Goal: Task Accomplishment & Management: Use online tool/utility

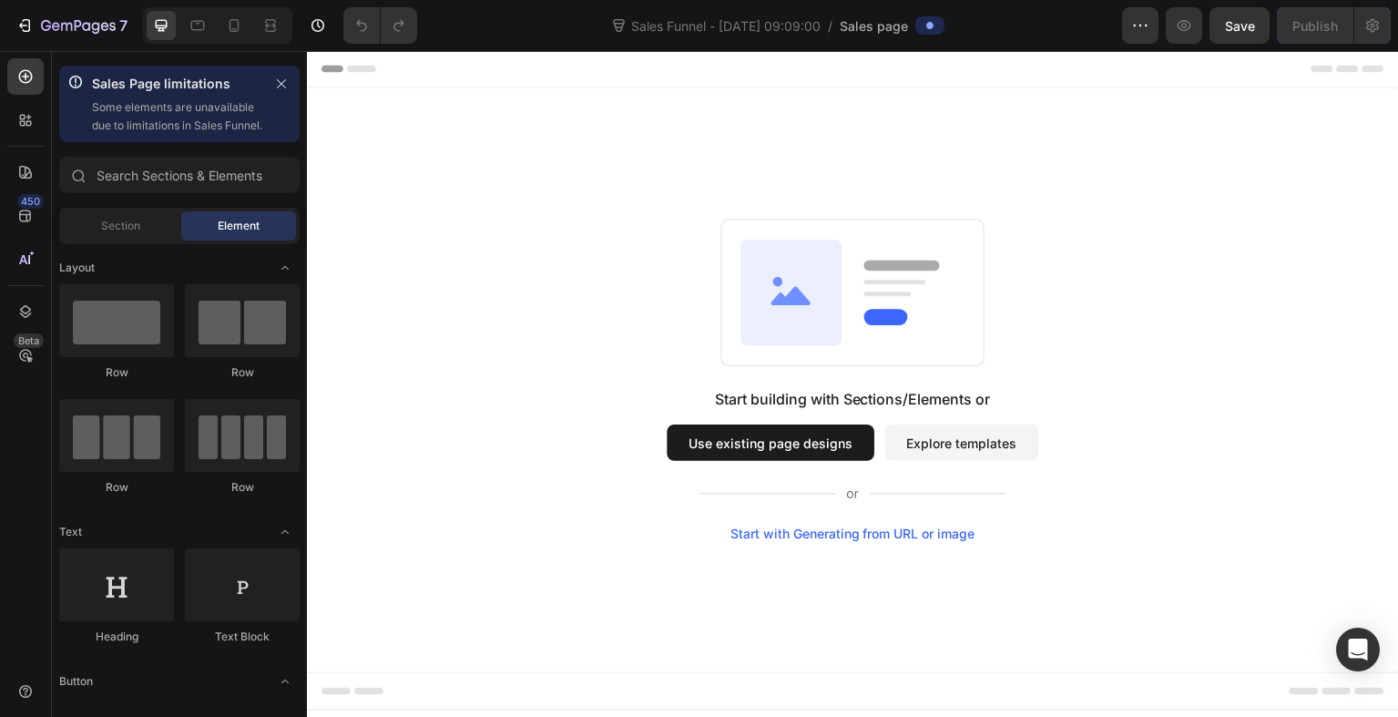
click at [936, 452] on button "Explore templates" at bounding box center [963, 443] width 154 height 36
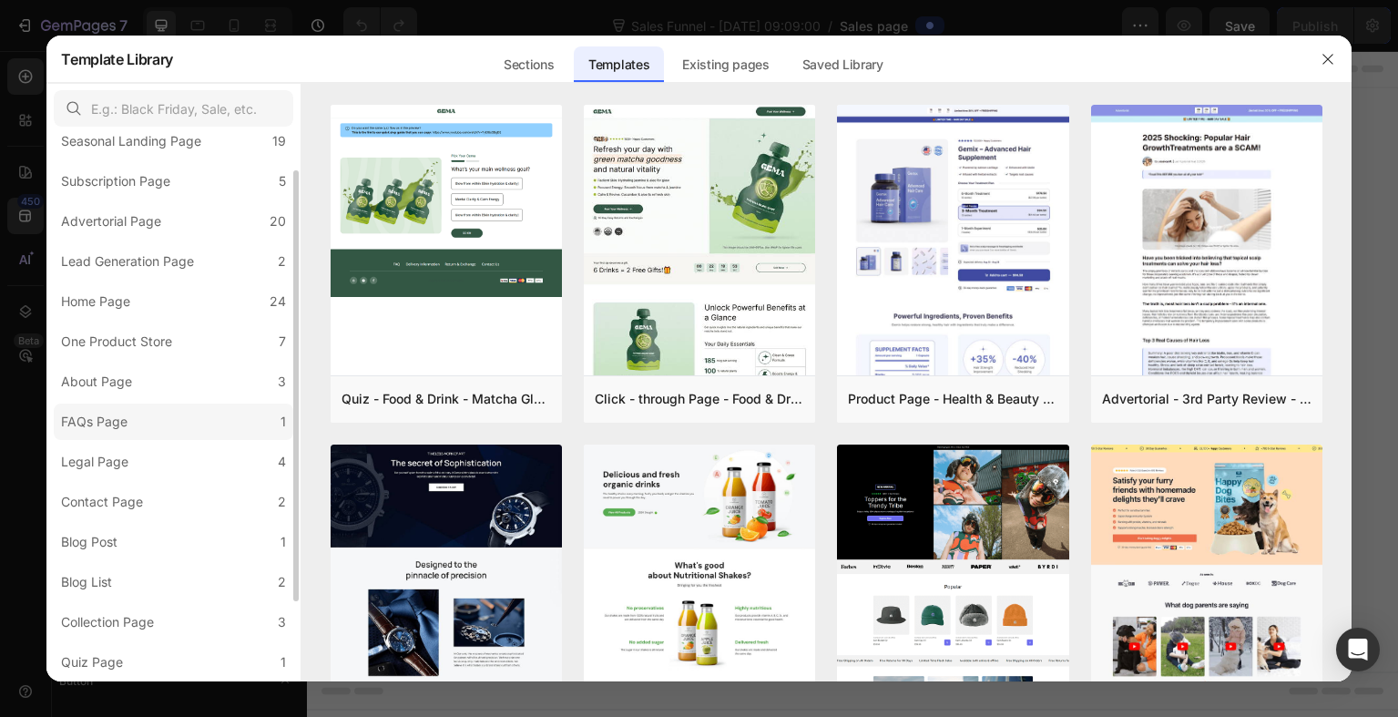
scroll to position [44, 0]
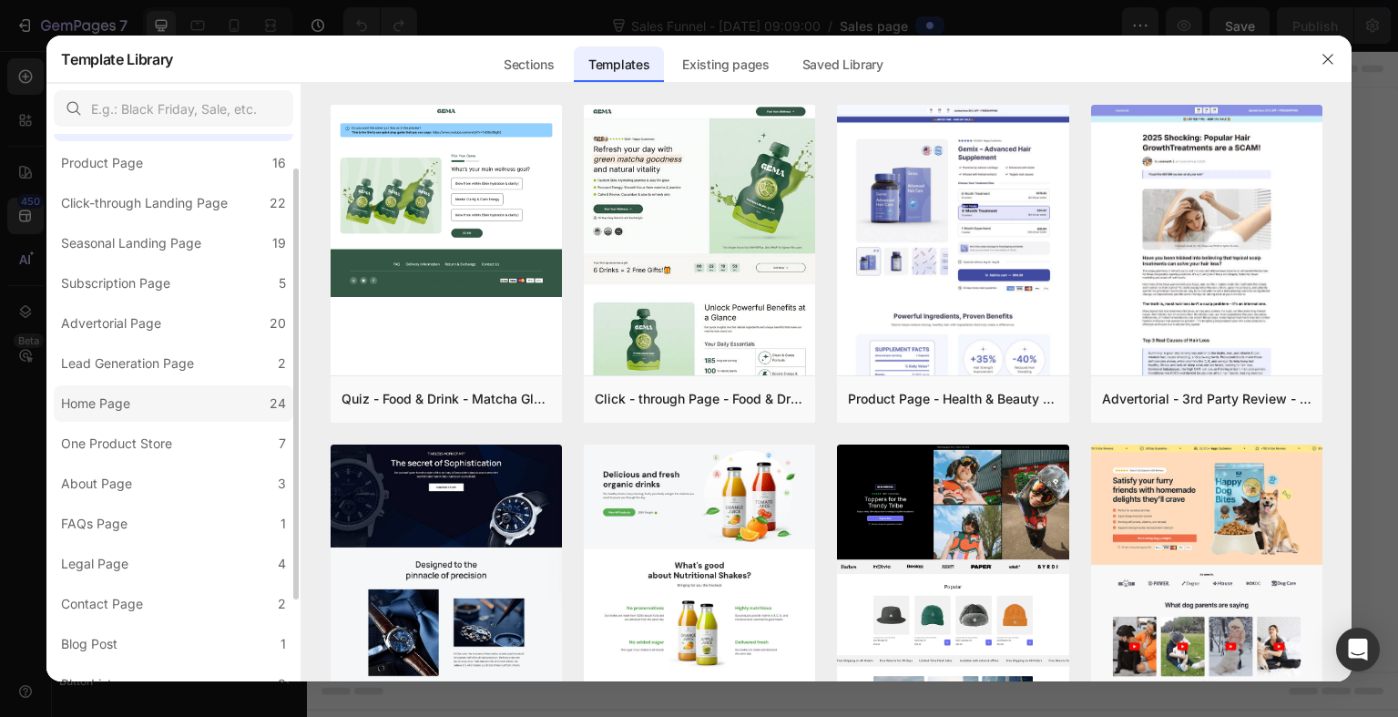
click at [146, 420] on label "Home Page 24" at bounding box center [173, 403] width 239 height 36
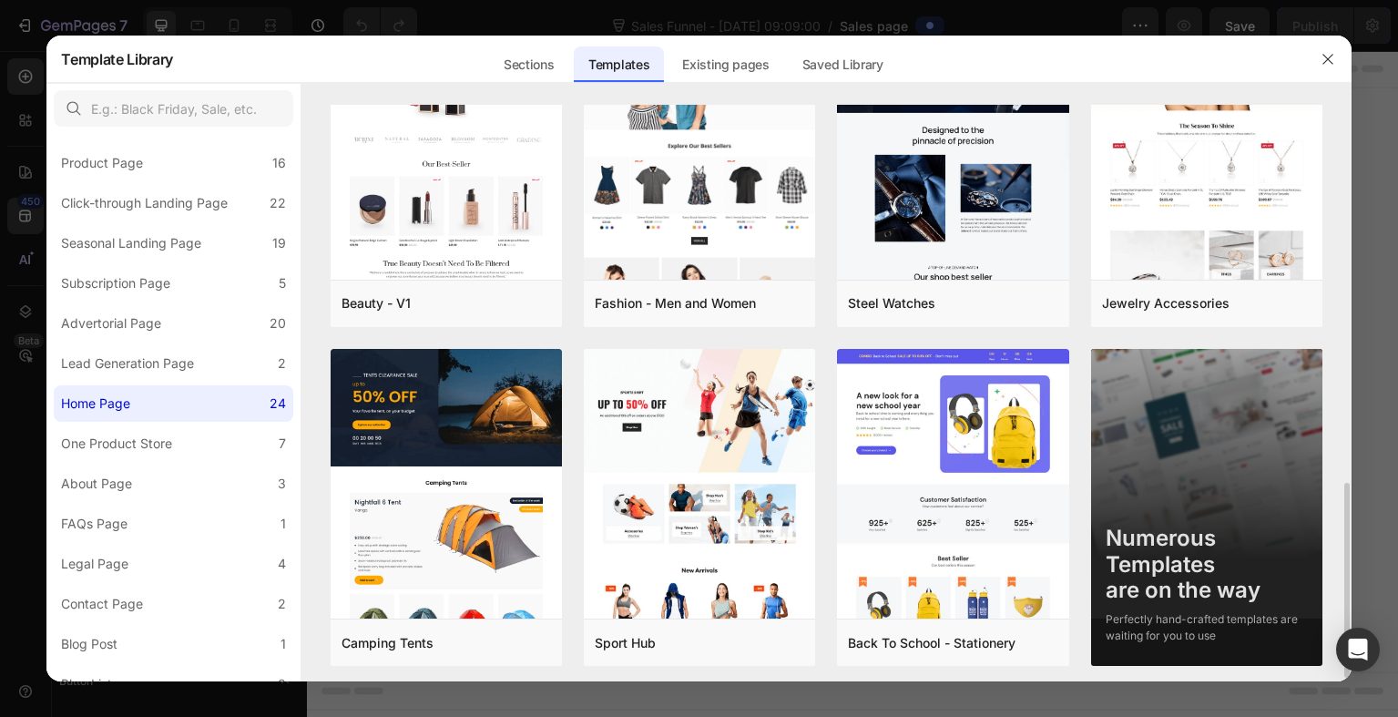
scroll to position [1119, 0]
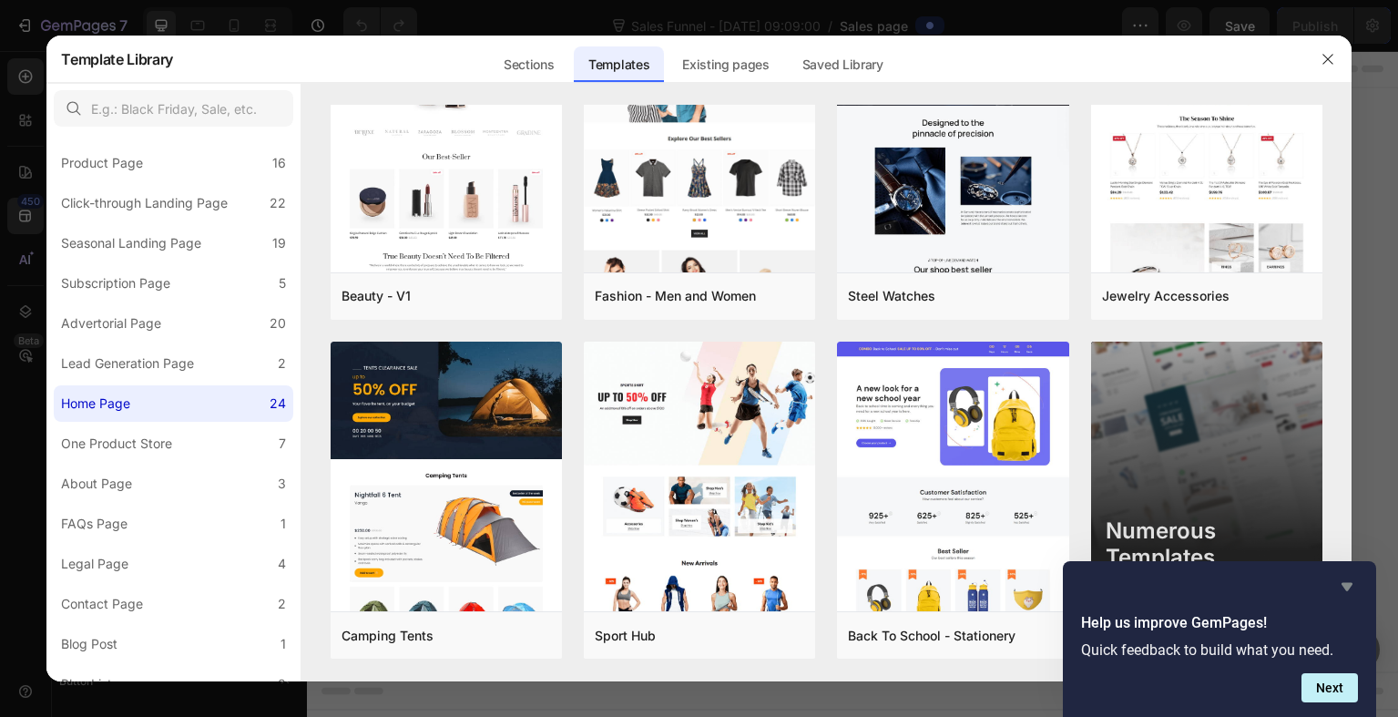
click at [1344, 591] on icon "Hide survey" at bounding box center [1347, 586] width 22 height 22
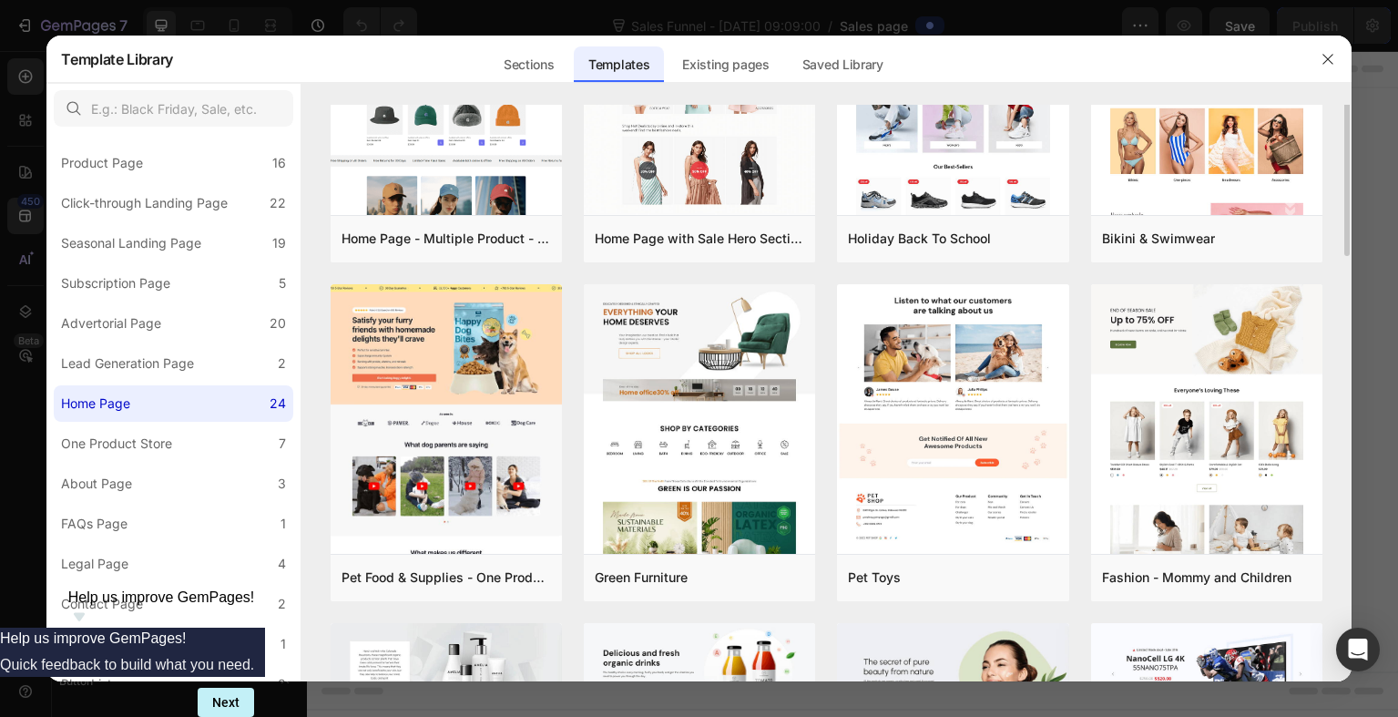
scroll to position [248, 0]
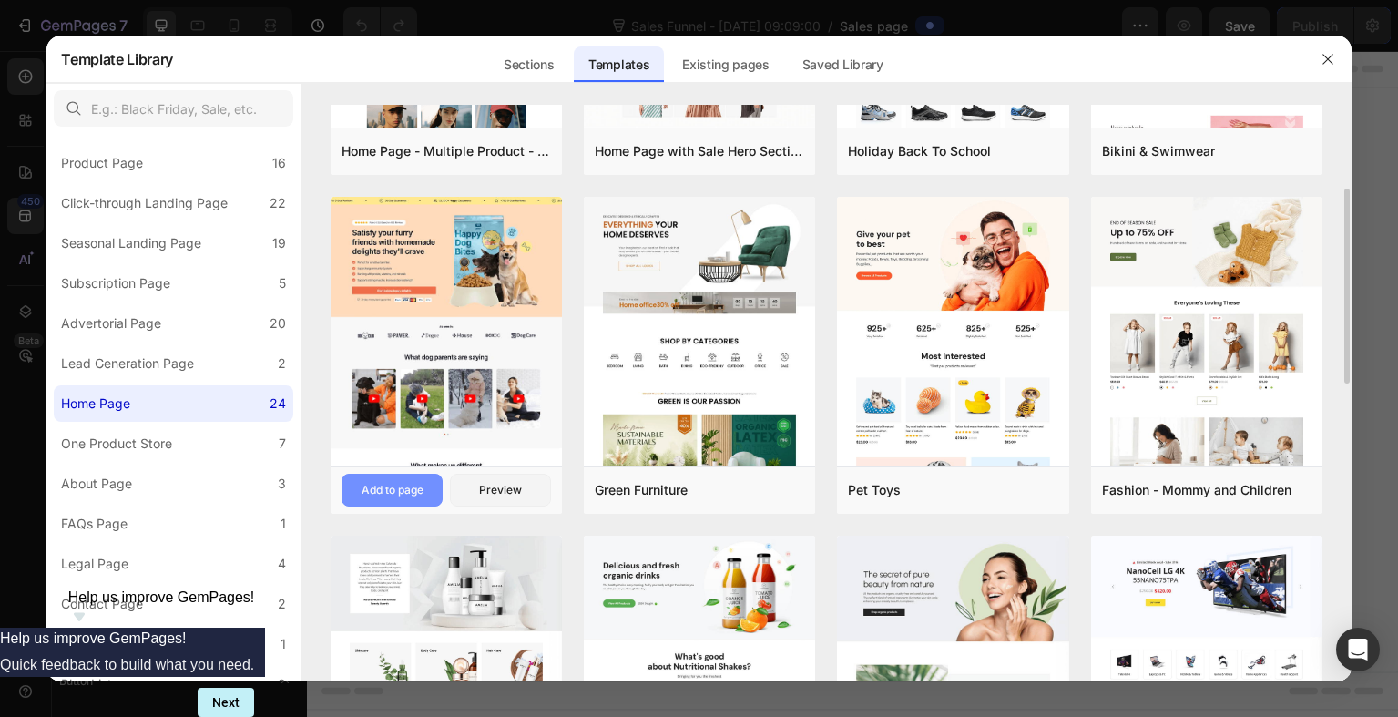
click at [417, 482] on button "Add to page" at bounding box center [391, 490] width 101 height 33
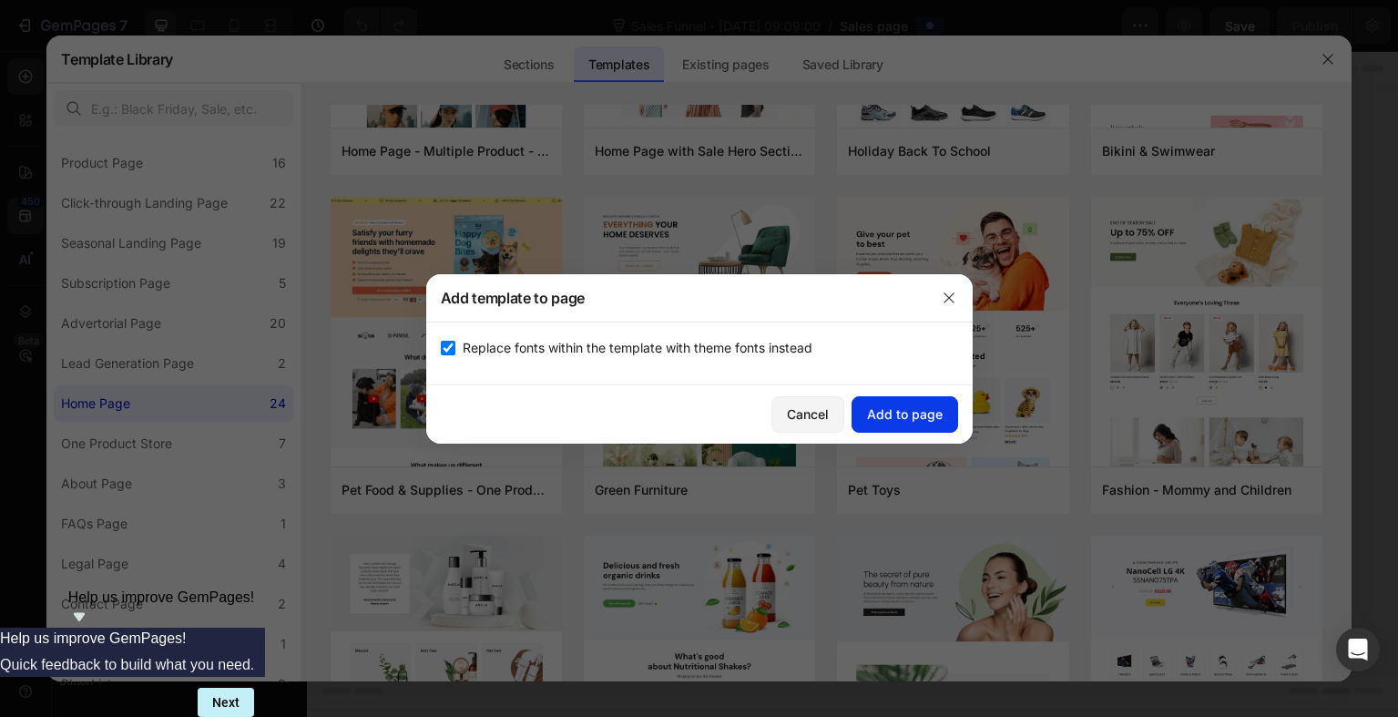
click at [896, 417] on div "Add to page" at bounding box center [905, 413] width 76 height 19
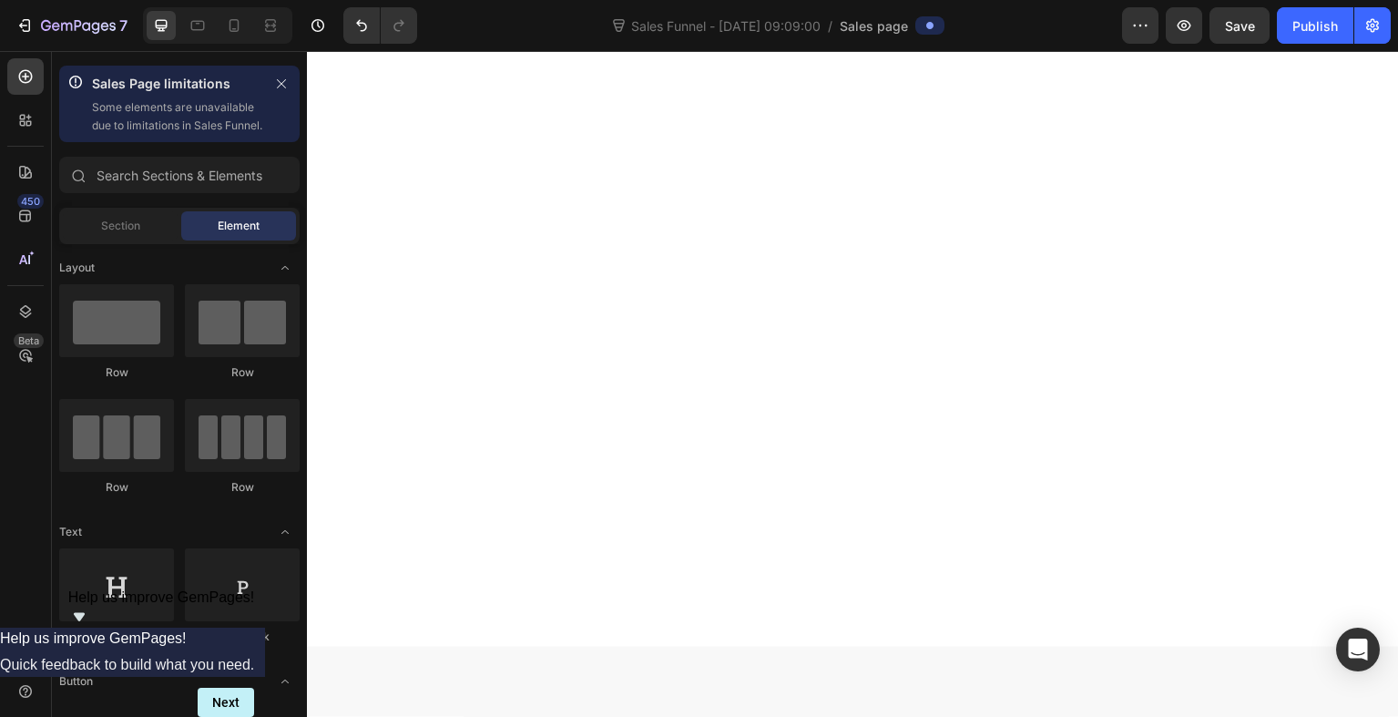
scroll to position [0, 0]
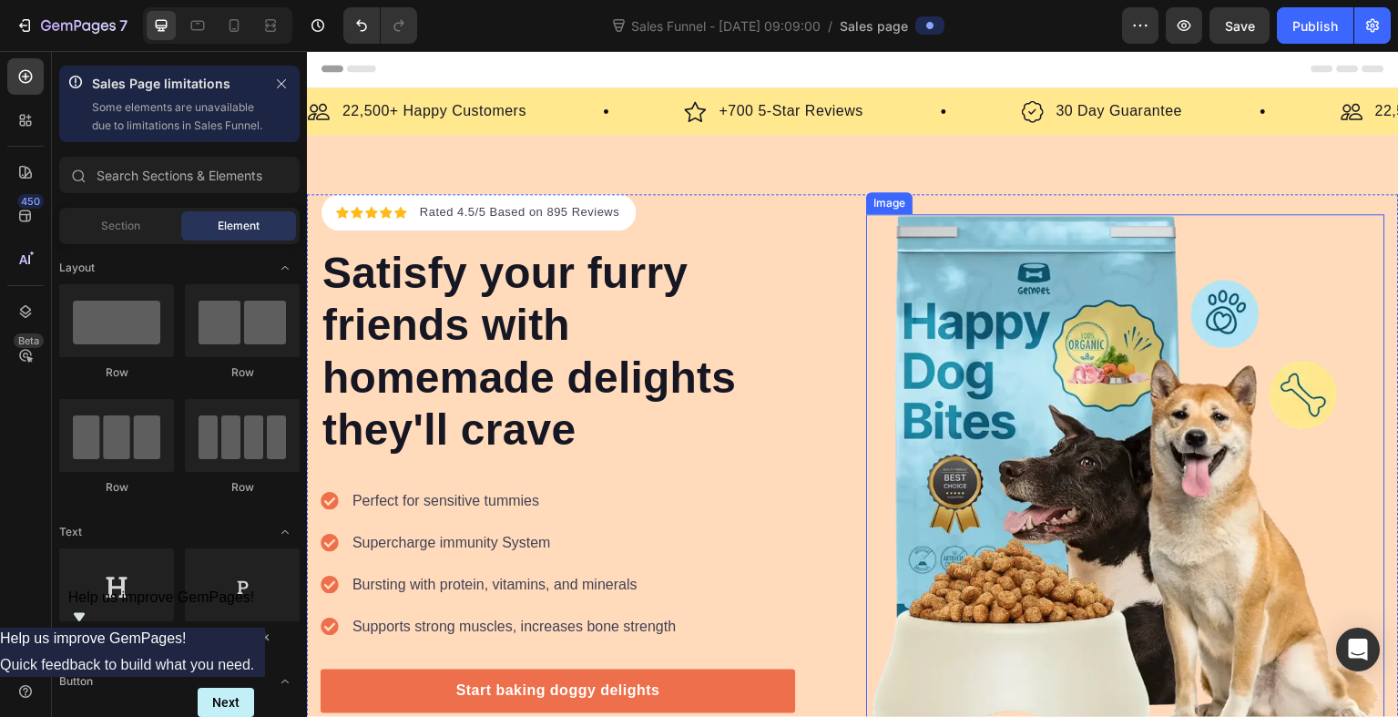
click at [1101, 317] on img at bounding box center [1126, 474] width 519 height 519
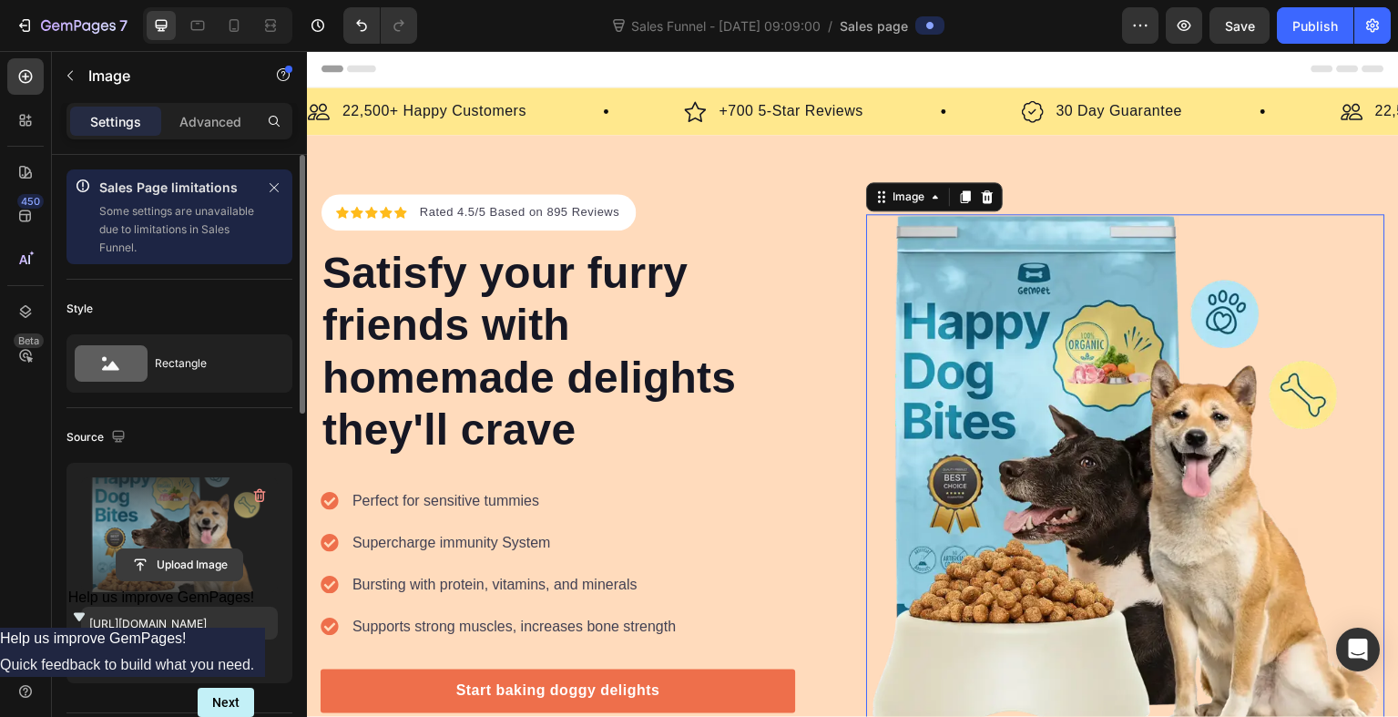
click at [188, 573] on input "file" at bounding box center [180, 564] width 126 height 31
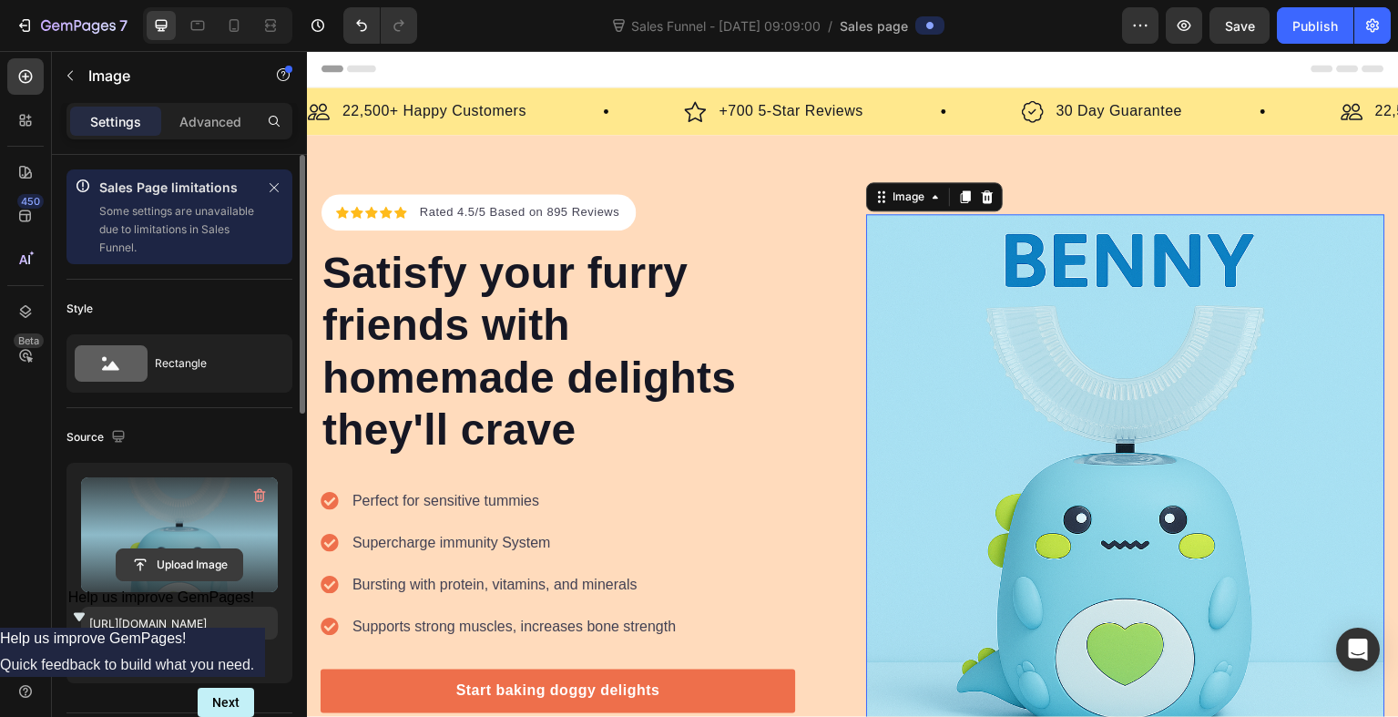
click at [195, 562] on input "file" at bounding box center [180, 564] width 126 height 31
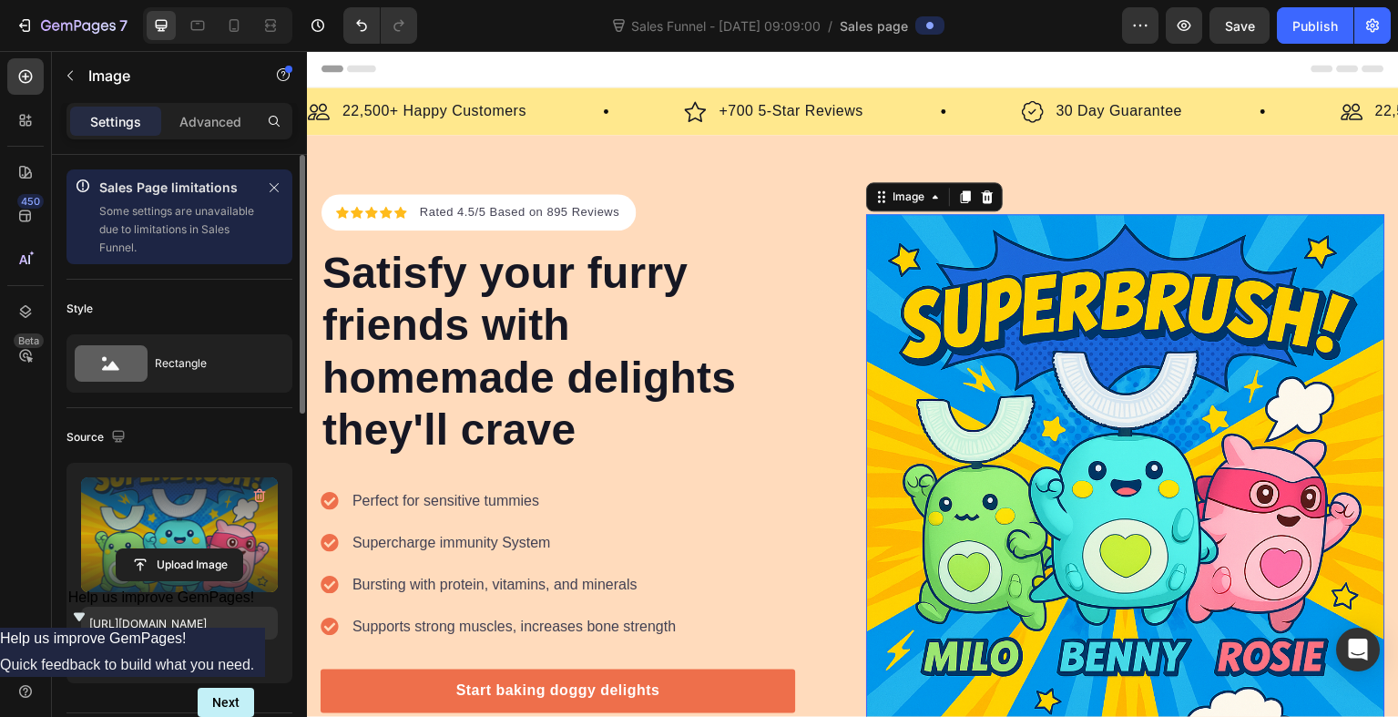
type input "[URL][DOMAIN_NAME]"
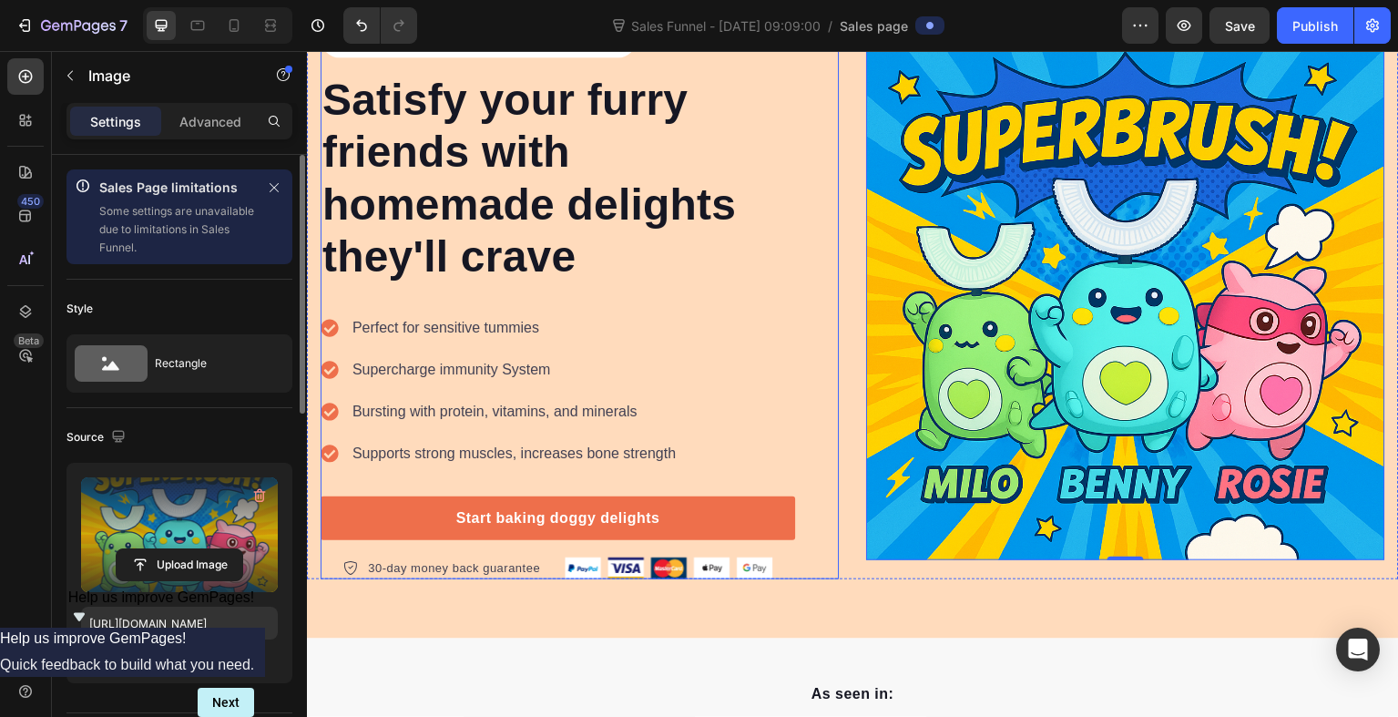
scroll to position [174, 0]
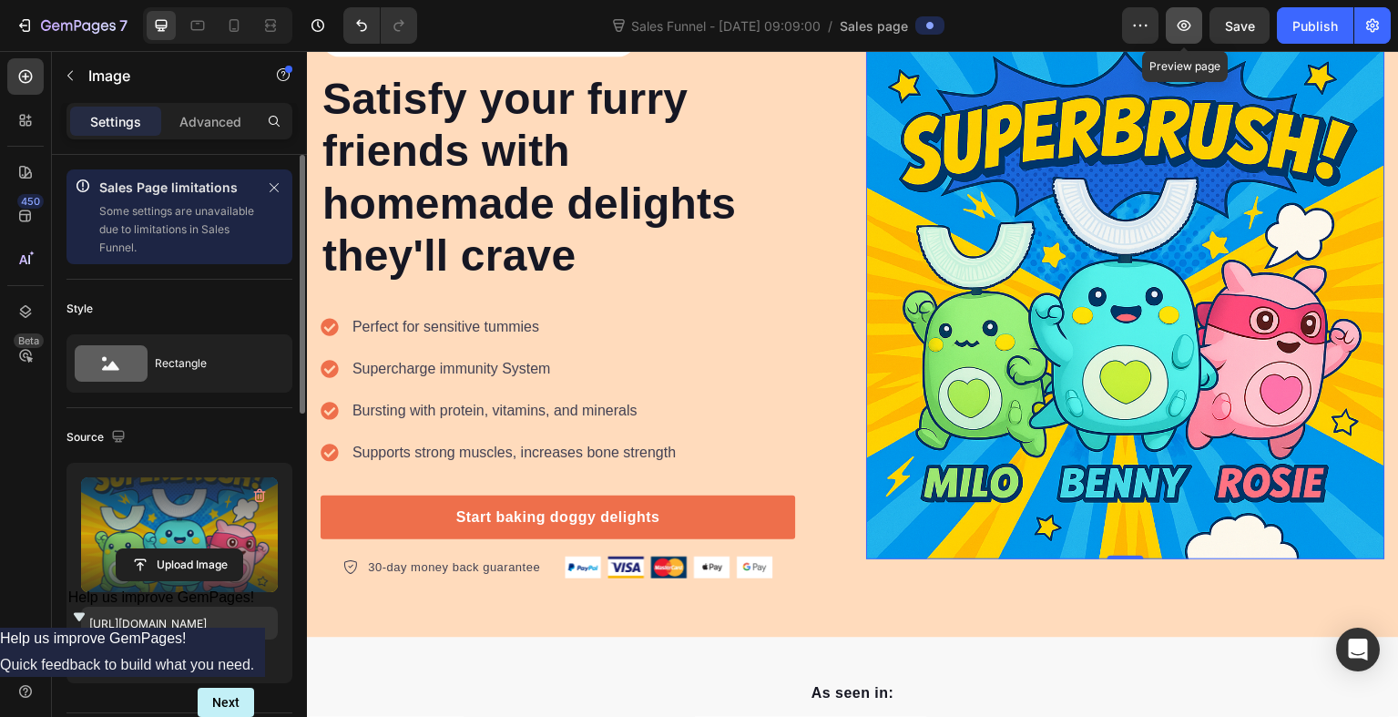
click at [1195, 18] on button "button" at bounding box center [1184, 25] width 36 height 36
